Goal: Register for event/course

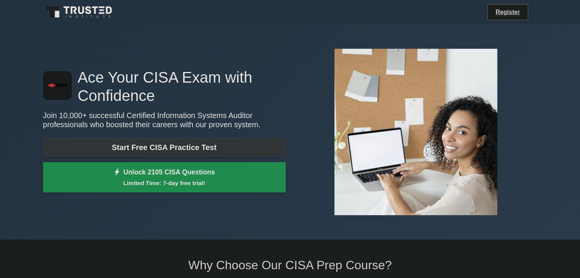
click at [243, 151] on link "Start Free CISA Practice Test" at bounding box center [164, 147] width 243 height 18
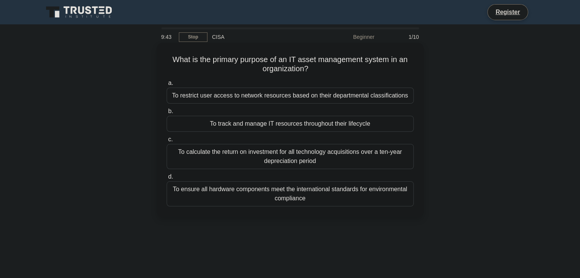
click at [289, 123] on div "To track and manage IT resources throughout their lifecycle" at bounding box center [290, 124] width 247 height 16
click at [167, 114] on input "b. To track and manage IT resources throughout their lifecycle" at bounding box center [167, 111] width 0 height 5
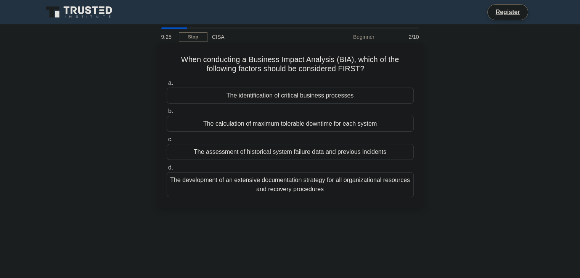
click at [282, 98] on div "The identification of critical business processes" at bounding box center [290, 96] width 247 height 16
click at [167, 86] on input "a. The identification of critical business processes" at bounding box center [167, 83] width 0 height 5
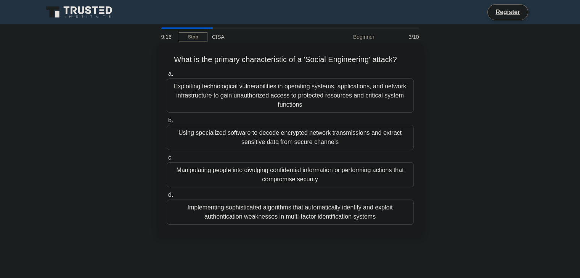
click at [254, 173] on div "Manipulating people into divulging confidential information or performing actio…" at bounding box center [290, 174] width 247 height 25
click at [167, 161] on input "c. Manipulating people into divulging confidential information or performing ac…" at bounding box center [167, 158] width 0 height 5
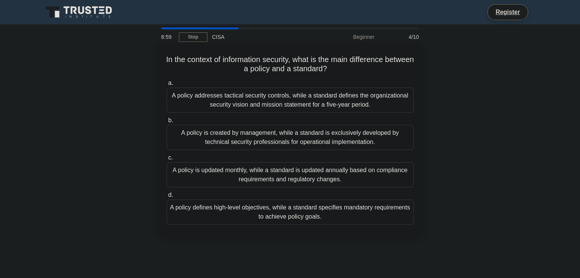
click at [329, 209] on div "A policy defines high-level objectives, while a standard specifies mandatory re…" at bounding box center [290, 212] width 247 height 25
click at [167, 198] on input "d. A policy defines high-level objectives, while a standard specifies mandatory…" at bounding box center [167, 195] width 0 height 5
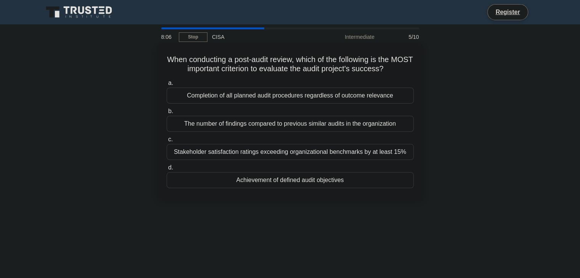
click at [279, 180] on div "Achievement of defined audit objectives" at bounding box center [290, 180] width 247 height 16
click at [167, 170] on input "d. Achievement of defined audit objectives" at bounding box center [167, 168] width 0 height 5
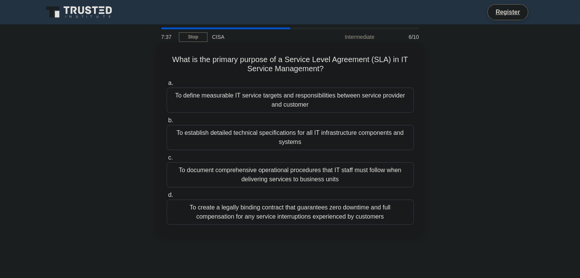
click at [313, 106] on div "To define measurable IT service targets and responsibilities between service pr…" at bounding box center [290, 100] width 247 height 25
click at [167, 86] on input "a. To define measurable IT service targets and responsibilities between service…" at bounding box center [167, 83] width 0 height 5
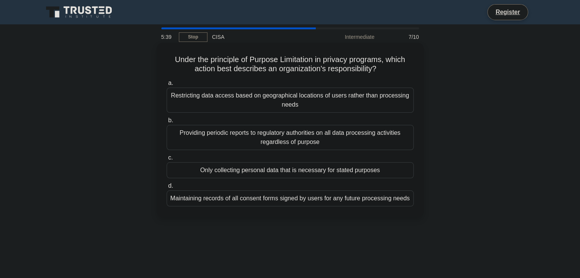
drag, startPoint x: 315, startPoint y: 58, endPoint x: 275, endPoint y: 64, distance: 40.5
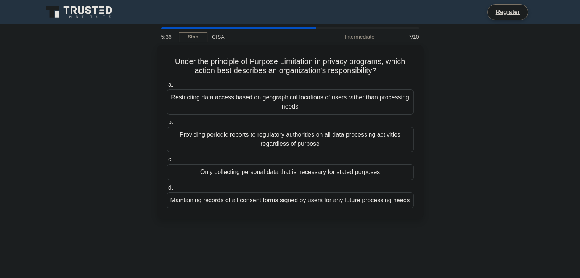
drag, startPoint x: 275, startPoint y: 64, endPoint x: 215, endPoint y: 241, distance: 186.7
click at [215, 241] on div "5:36 Stop CISA Intermediate 7/10 Under the principle of Purpose Limitation in p…" at bounding box center [290, 217] width 503 height 381
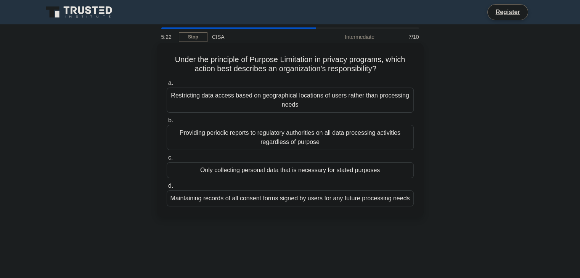
click at [316, 173] on div "Only collecting personal data that is necessary for stated purposes" at bounding box center [290, 170] width 247 height 16
click at [167, 161] on input "c. Only collecting personal data that is necessary for stated purposes" at bounding box center [167, 158] width 0 height 5
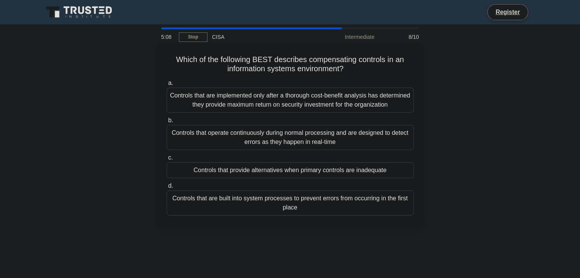
click at [287, 173] on div "Controls that provide alternatives when primary controls are inadequate" at bounding box center [290, 170] width 247 height 16
click at [167, 161] on input "c. Controls that provide alternatives when primary controls are inadequate" at bounding box center [167, 158] width 0 height 5
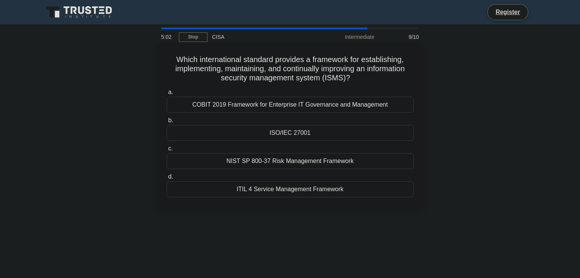
click at [296, 136] on div "ISO/IEC 27001" at bounding box center [290, 133] width 247 height 16
click at [167, 123] on input "b. ISO/IEC 27001" at bounding box center [167, 120] width 0 height 5
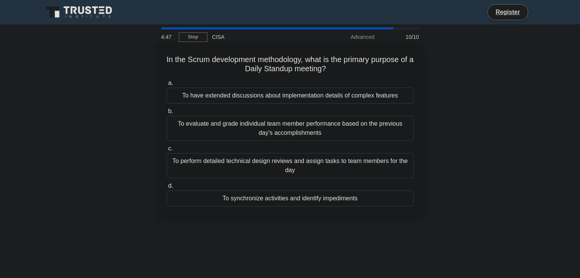
click at [317, 198] on div "To synchronize activities and identify impediments" at bounding box center [290, 199] width 247 height 16
click at [167, 189] on input "d. To synchronize activities and identify impediments" at bounding box center [167, 186] width 0 height 5
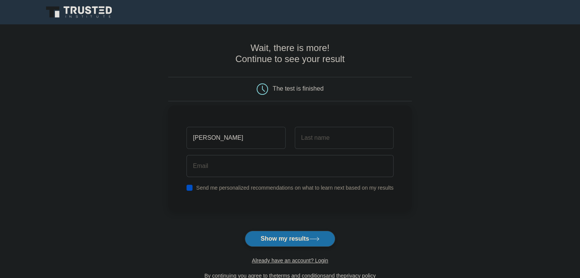
type input "lee"
click at [326, 141] on input "text" at bounding box center [344, 138] width 99 height 22
type input "loo"
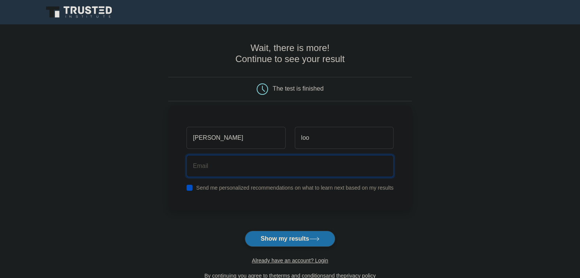
click at [316, 157] on input "email" at bounding box center [289, 166] width 207 height 22
type input "l"
type input "smakhathini4@gmail.com"
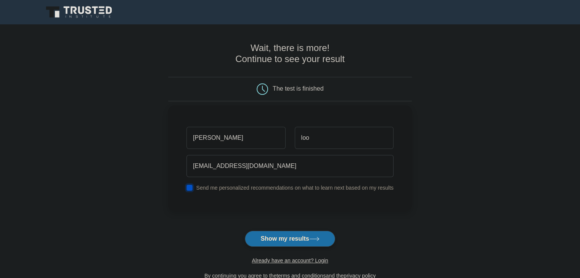
click at [191, 188] on input "checkbox" at bounding box center [189, 188] width 6 height 6
checkbox input "false"
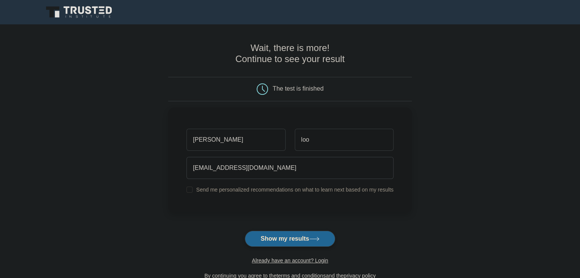
click at [274, 239] on button "Show my results" at bounding box center [290, 239] width 90 height 16
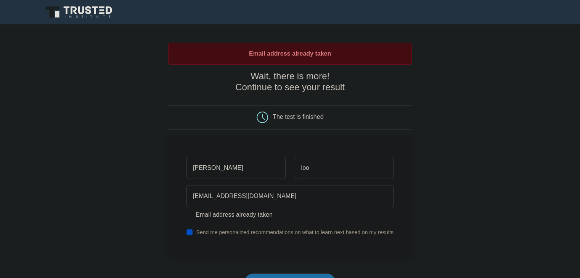
click at [579, 257] on main "Email address already taken Wait, there is more! Continue to see your result Th…" at bounding box center [290, 182] width 580 height 317
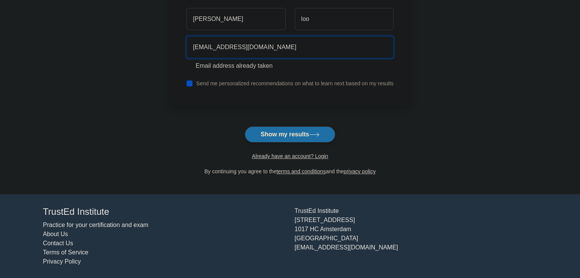
click at [253, 54] on input "[EMAIL_ADDRESS][DOMAIN_NAME]" at bounding box center [289, 47] width 207 height 22
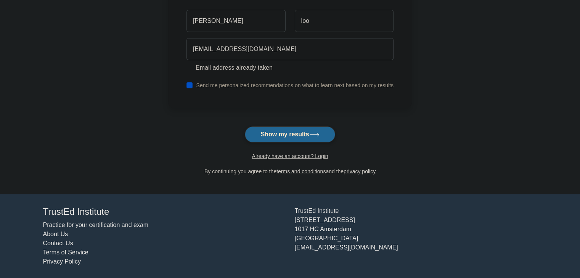
click at [297, 133] on button "Show my results" at bounding box center [290, 135] width 90 height 16
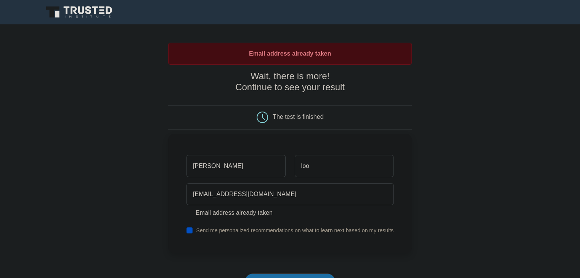
click at [189, 214] on li "Email address already taken" at bounding box center [289, 213] width 207 height 9
click at [218, 197] on input "[EMAIL_ADDRESS][DOMAIN_NAME]" at bounding box center [289, 194] width 207 height 22
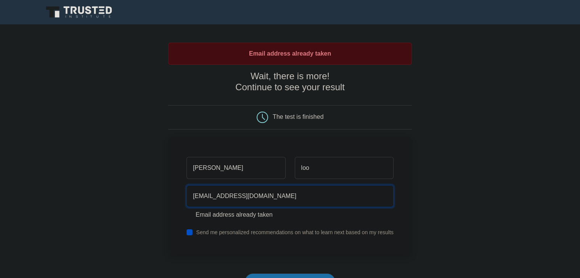
scroll to position [147, 0]
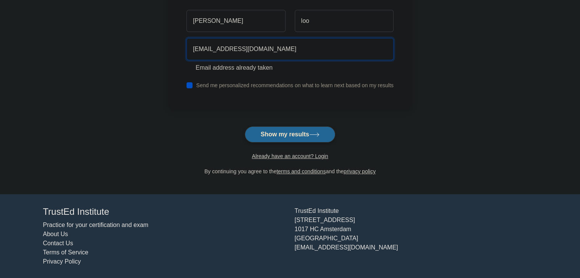
type input "[EMAIL_ADDRESS][DOMAIN_NAME]"
click at [291, 132] on button "Show my results" at bounding box center [290, 135] width 90 height 16
